Goal: Find contact information: Find contact information

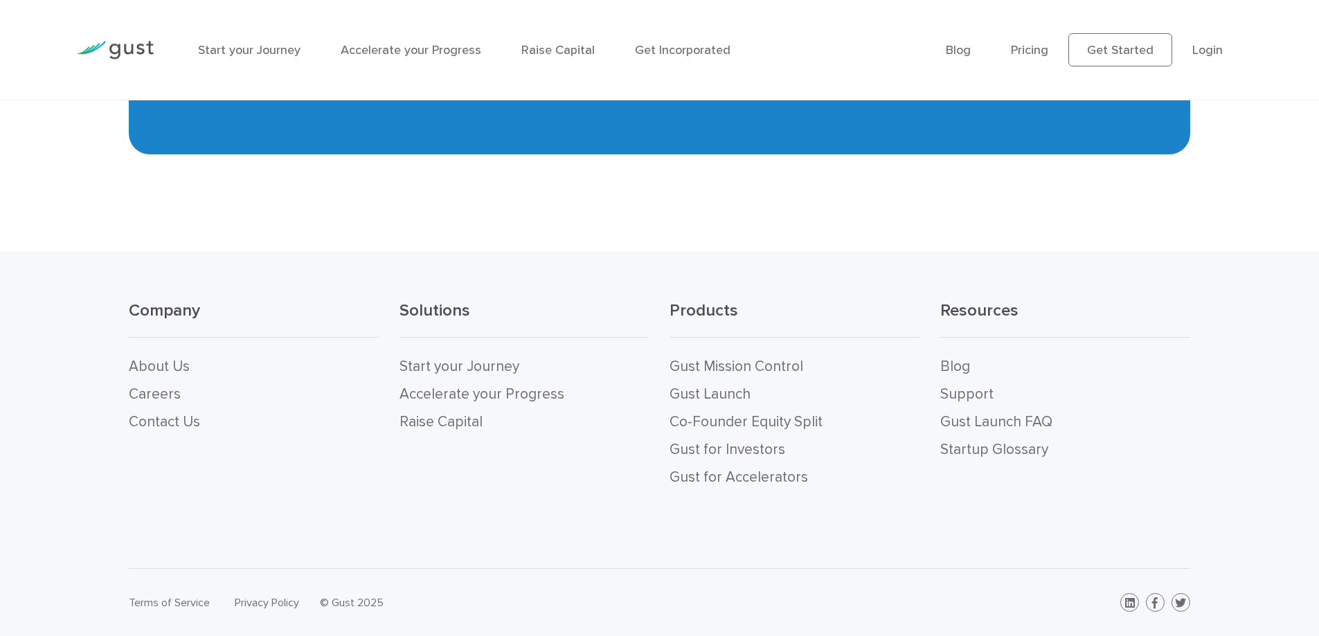
scroll to position [6367, 0]
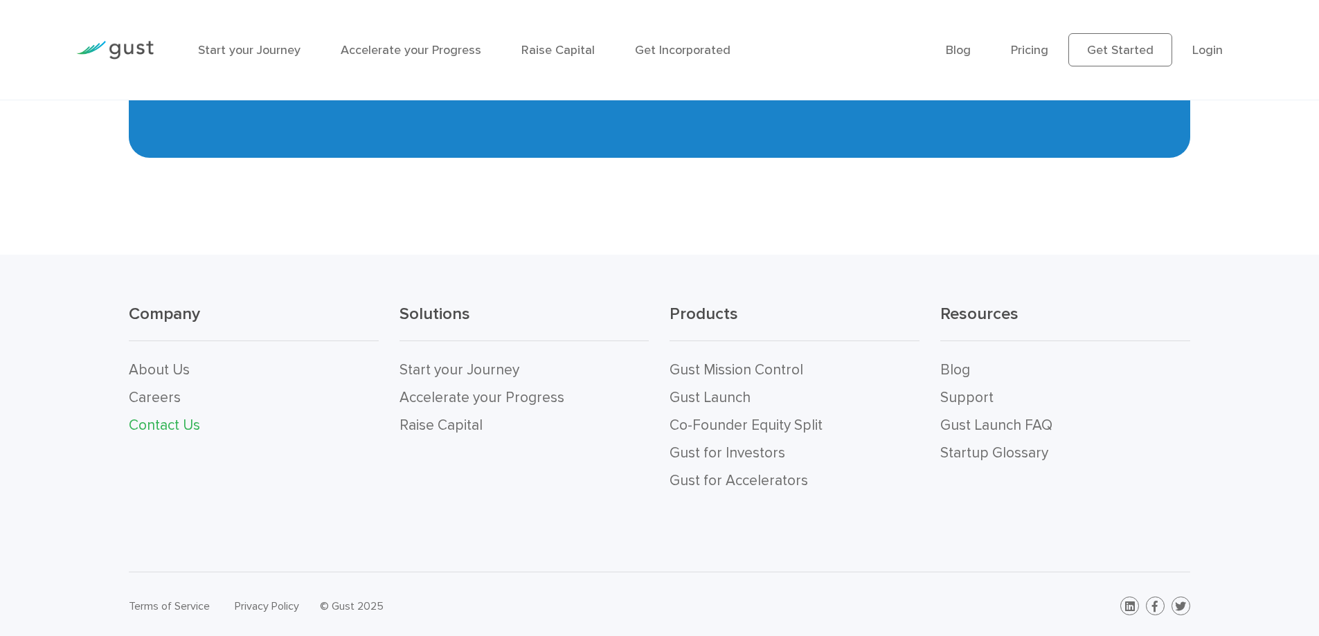
click at [167, 424] on link "Contact Us" at bounding box center [164, 425] width 71 height 17
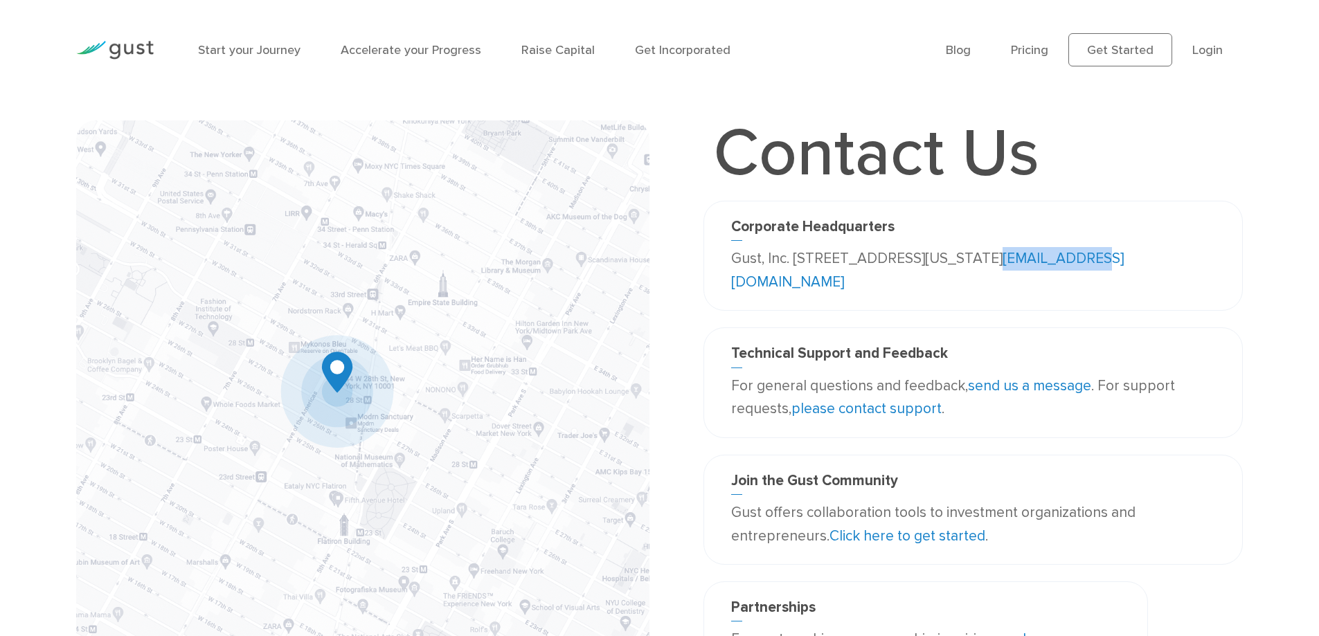
drag, startPoint x: 887, startPoint y: 282, endPoint x: 764, endPoint y: 273, distance: 123.6
click at [764, 273] on p "Gust, Inc. [STREET_ADDRESS][US_STATE] [EMAIL_ADDRESS][DOMAIN_NAME]" at bounding box center [973, 270] width 484 height 46
copy link "[EMAIL_ADDRESS][DOMAIN_NAME]"
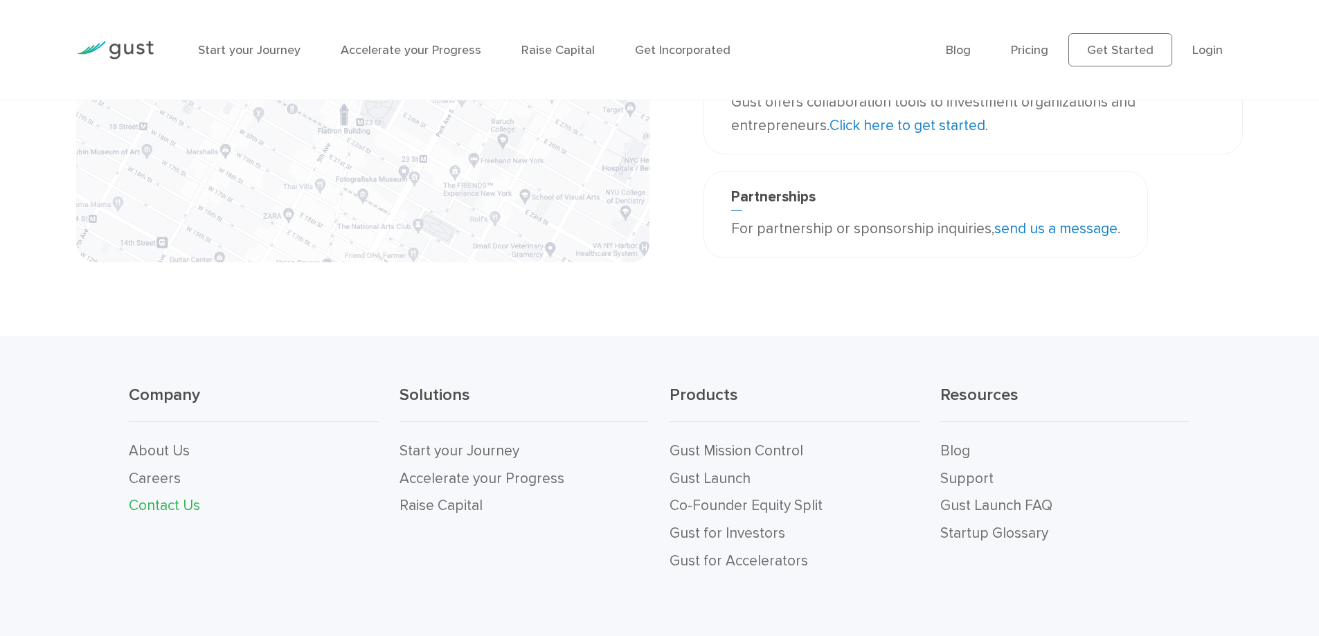
scroll to position [415, 0]
